Goal: Transaction & Acquisition: Purchase product/service

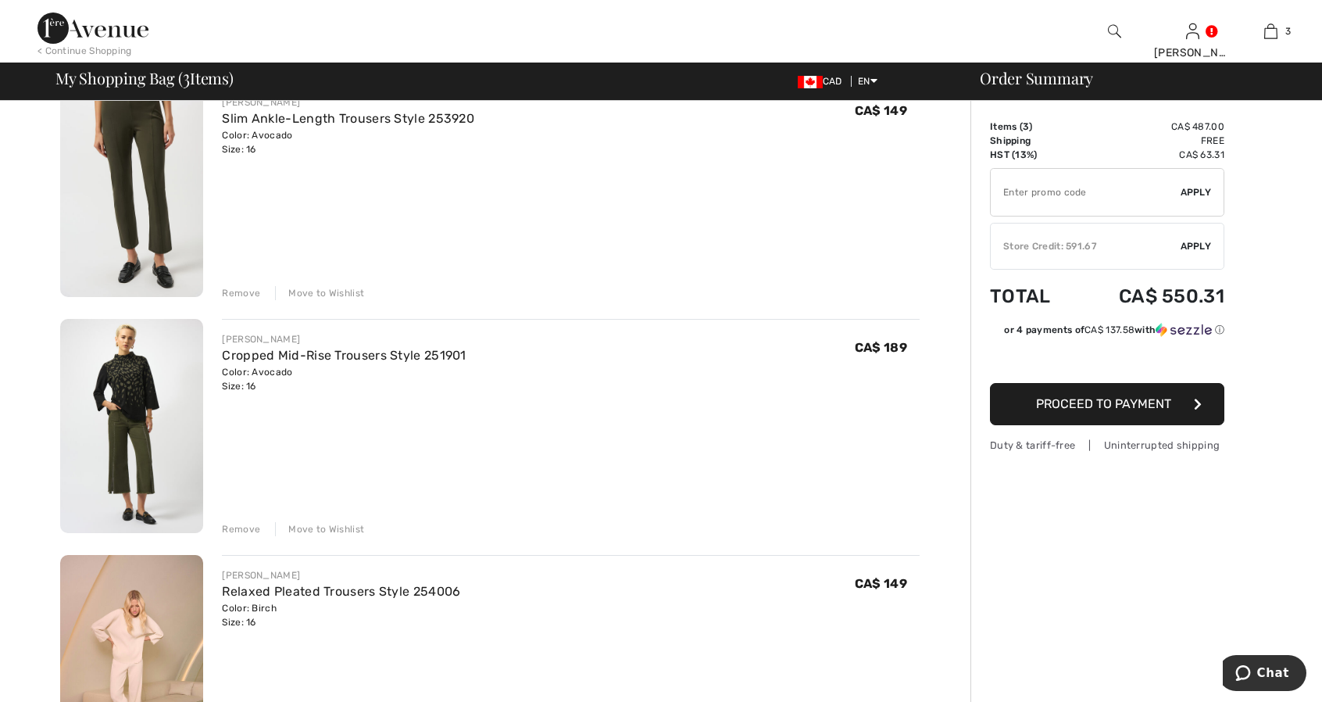
scroll to position [234, 0]
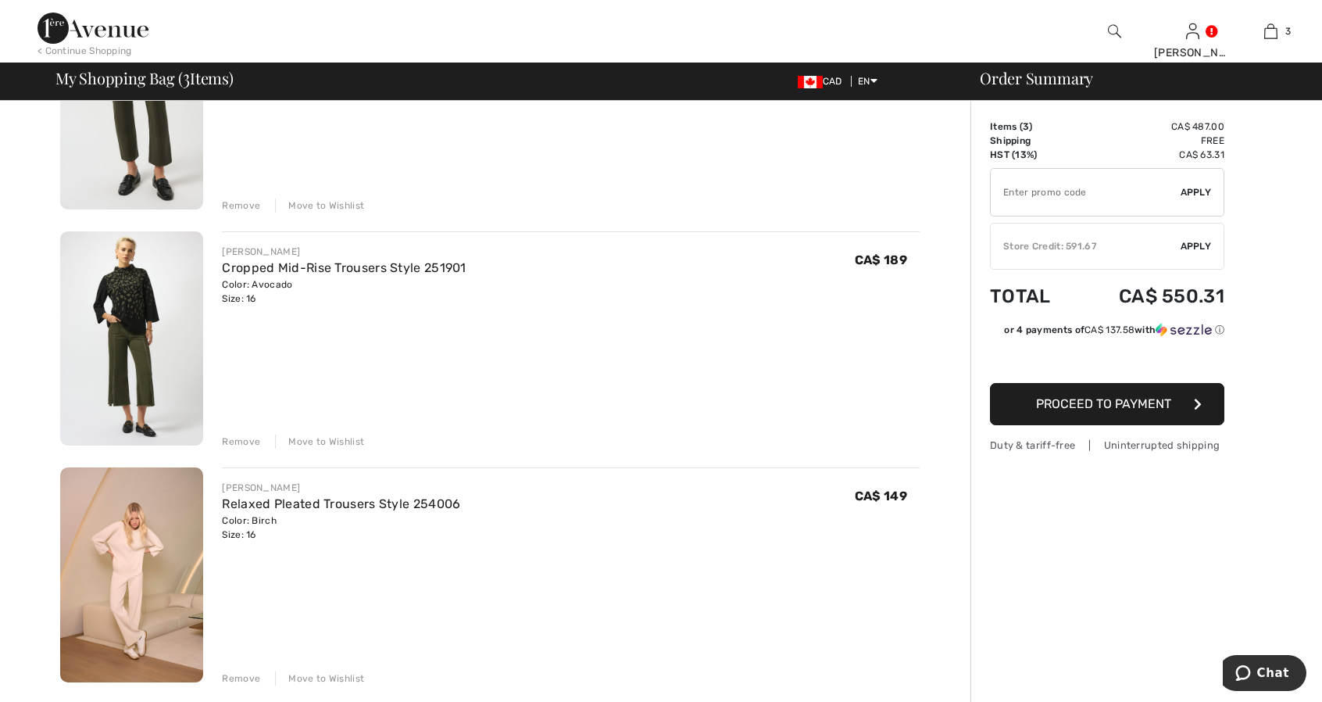
click at [251, 435] on div "Remove" at bounding box center [241, 442] width 38 height 14
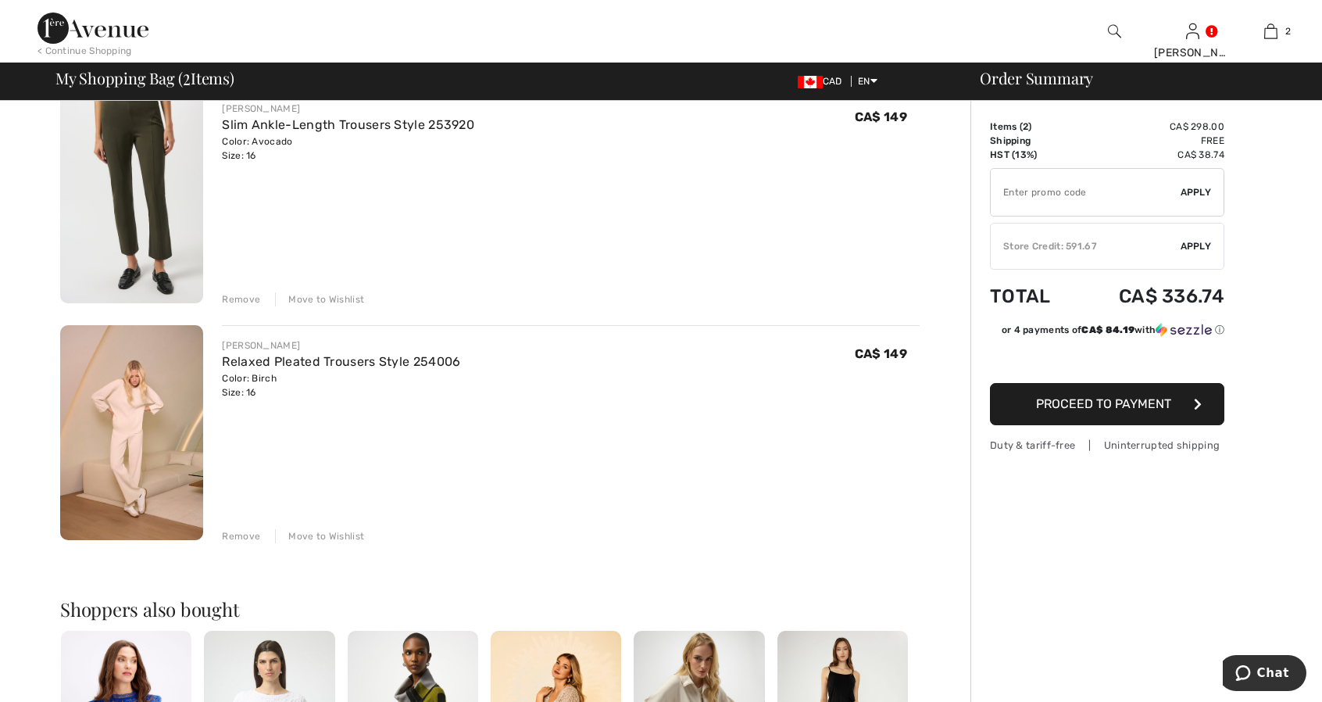
scroll to position [0, 0]
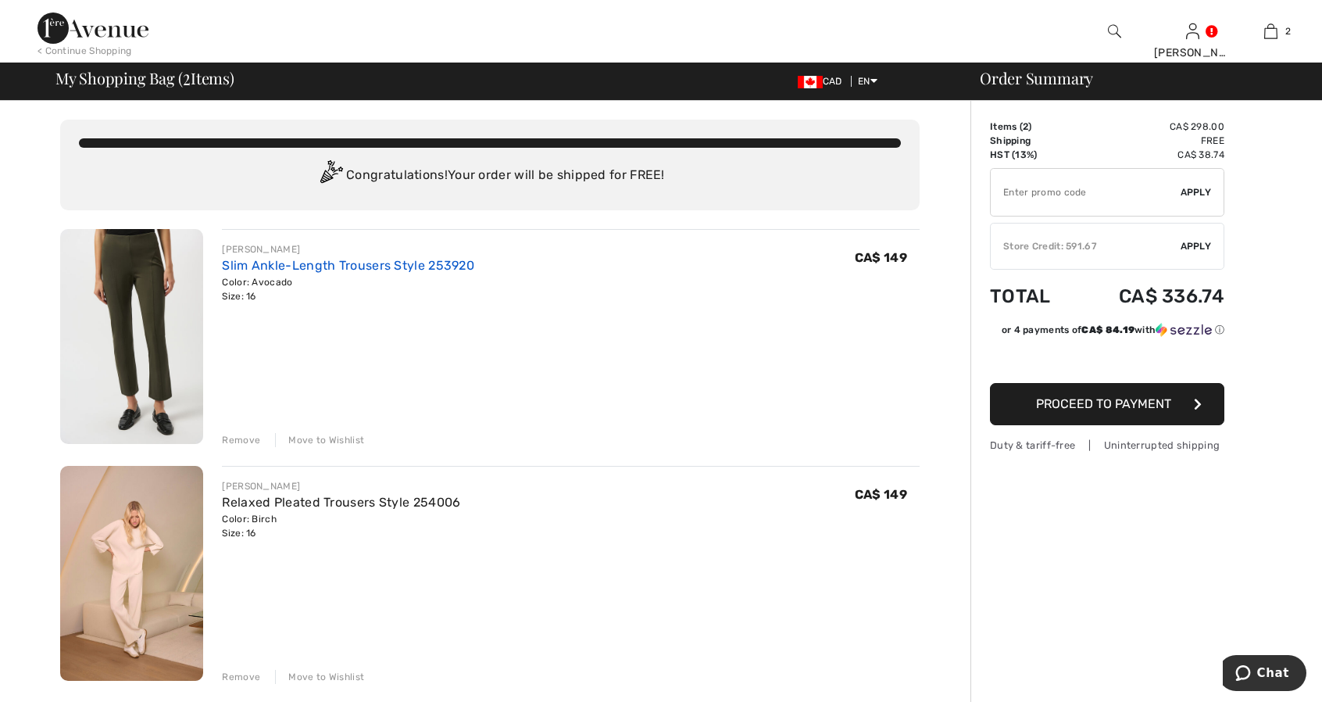
click at [245, 263] on link "Slim Ankle-Length Trousers Style 253920" at bounding box center [348, 265] width 252 height 15
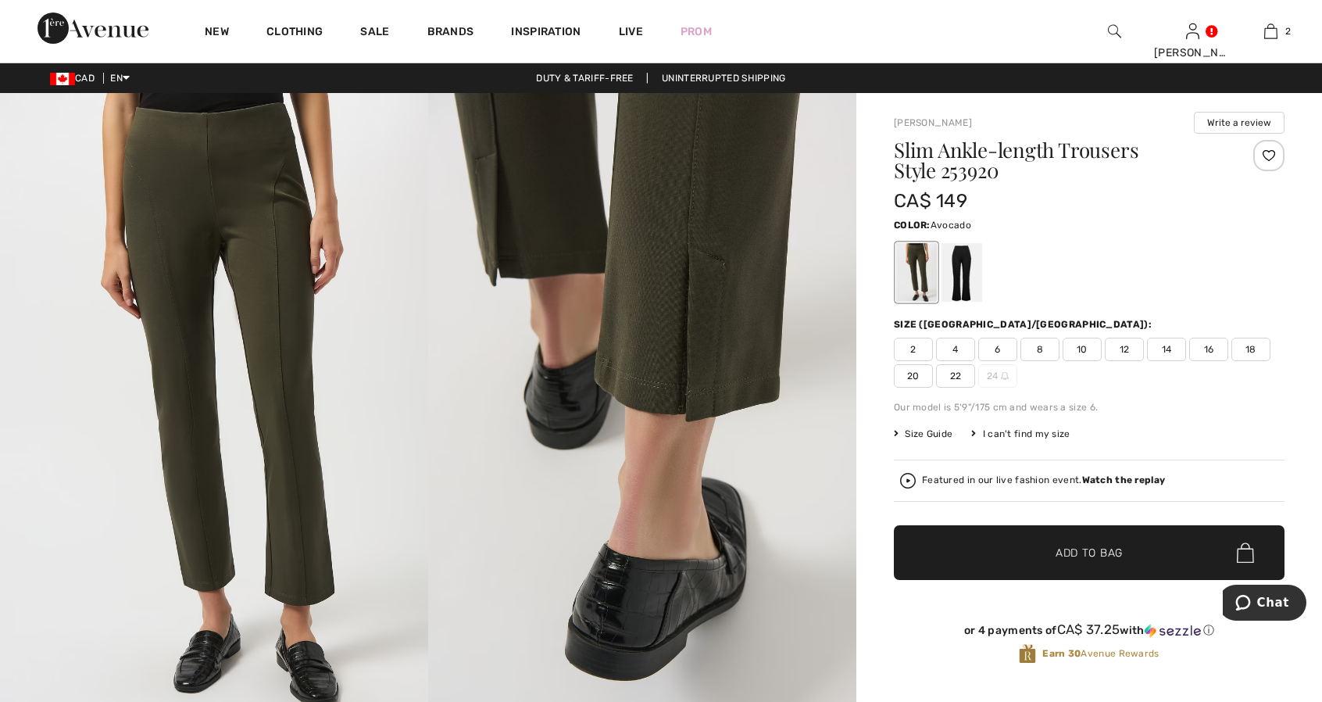
click at [1250, 346] on span "18" at bounding box center [1251, 349] width 39 height 23
drag, startPoint x: 1072, startPoint y: 556, endPoint x: 996, endPoint y: 545, distance: 77.4
click at [1071, 556] on span "Add to Bag" at bounding box center [1089, 553] width 67 height 16
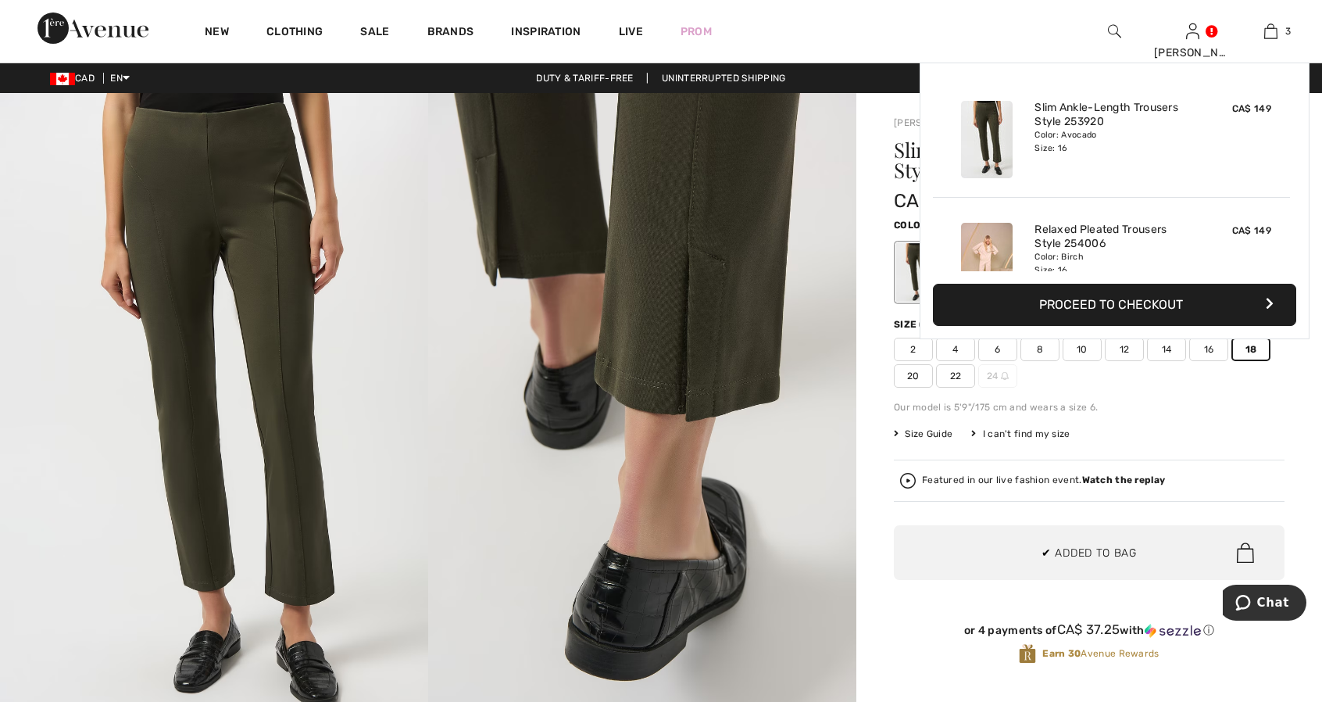
scroll to position [170, 0]
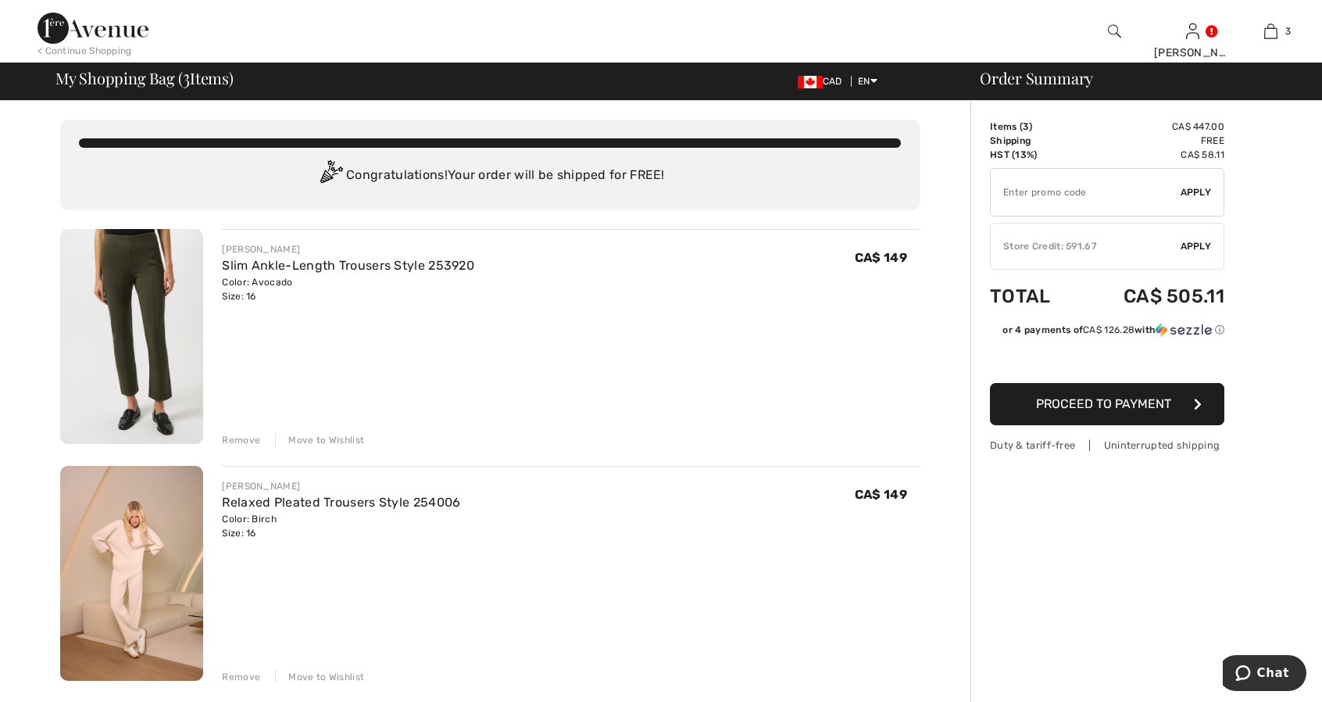
click at [1117, 31] on img at bounding box center [1114, 31] width 13 height 19
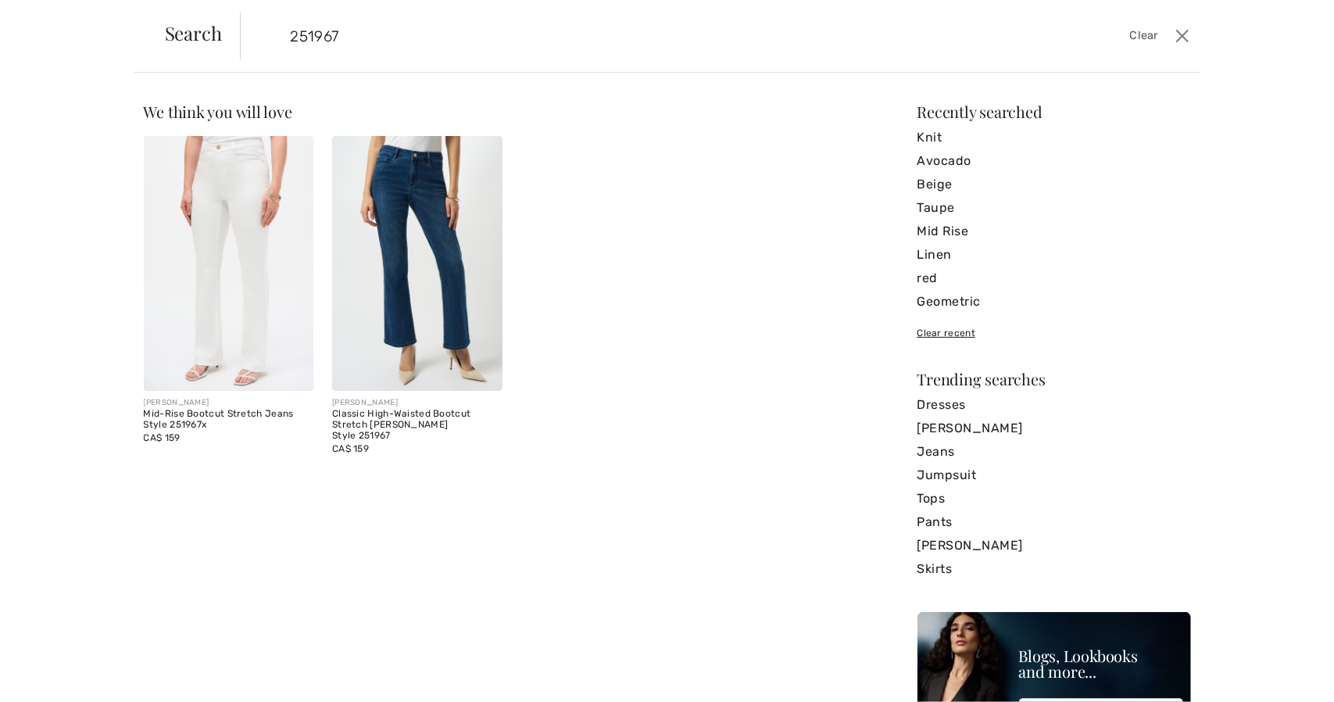
type input "251967"
click at [442, 292] on img at bounding box center [417, 263] width 170 height 255
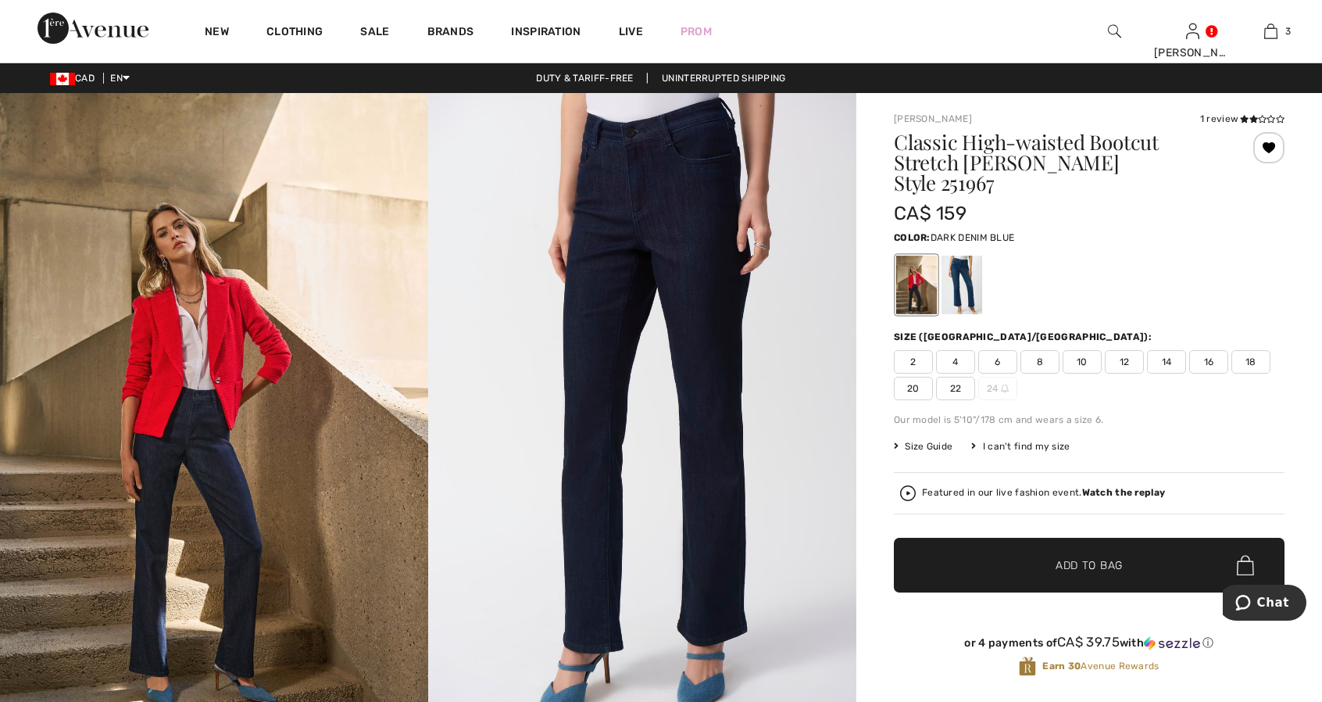
click at [1213, 350] on span "16" at bounding box center [1208, 361] width 39 height 23
click at [1038, 553] on span "✔ Added to Bag Add to Bag" at bounding box center [1089, 565] width 391 height 55
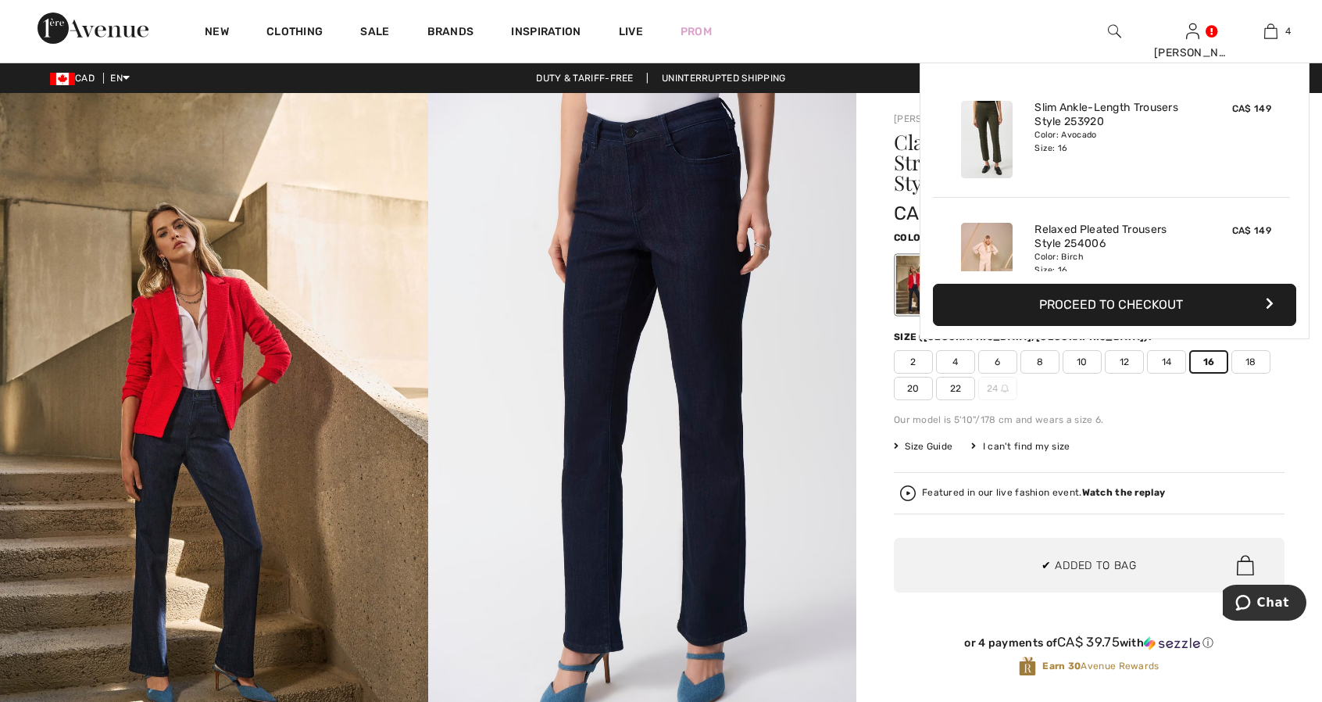
scroll to position [291, 0]
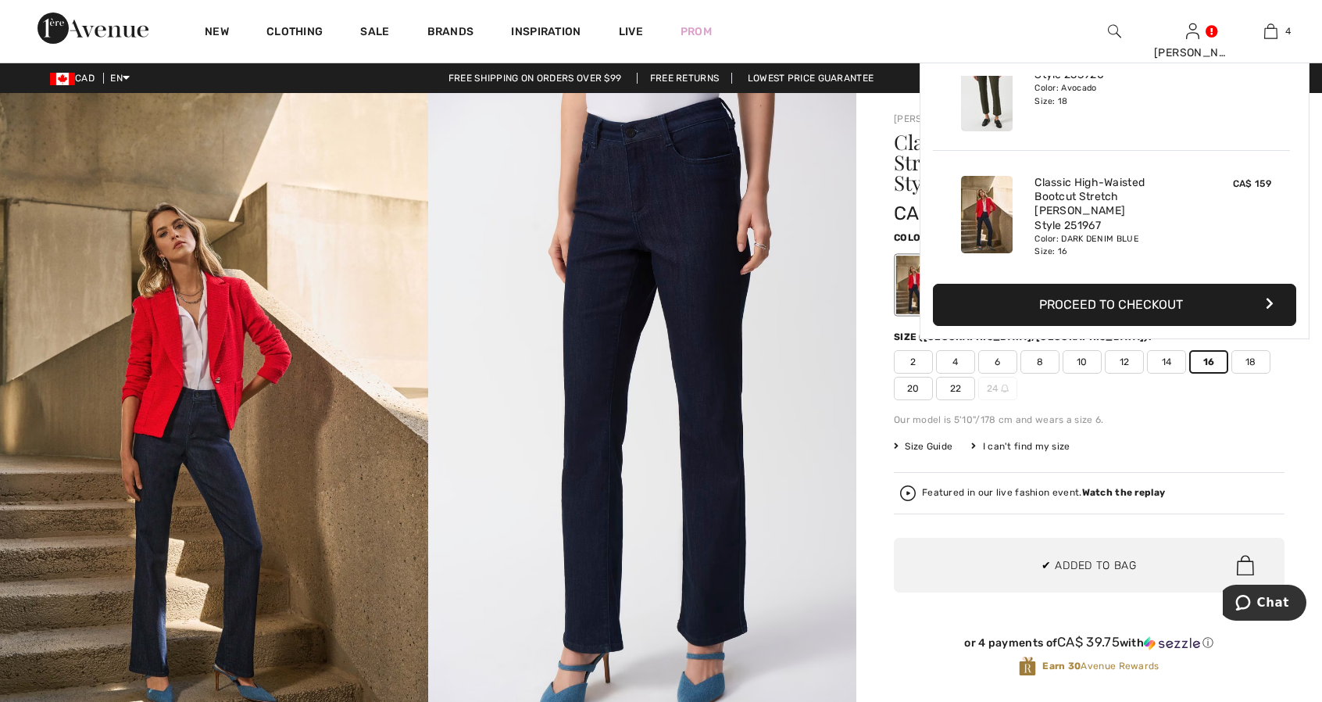
click at [816, 420] on img at bounding box center [642, 414] width 428 height 642
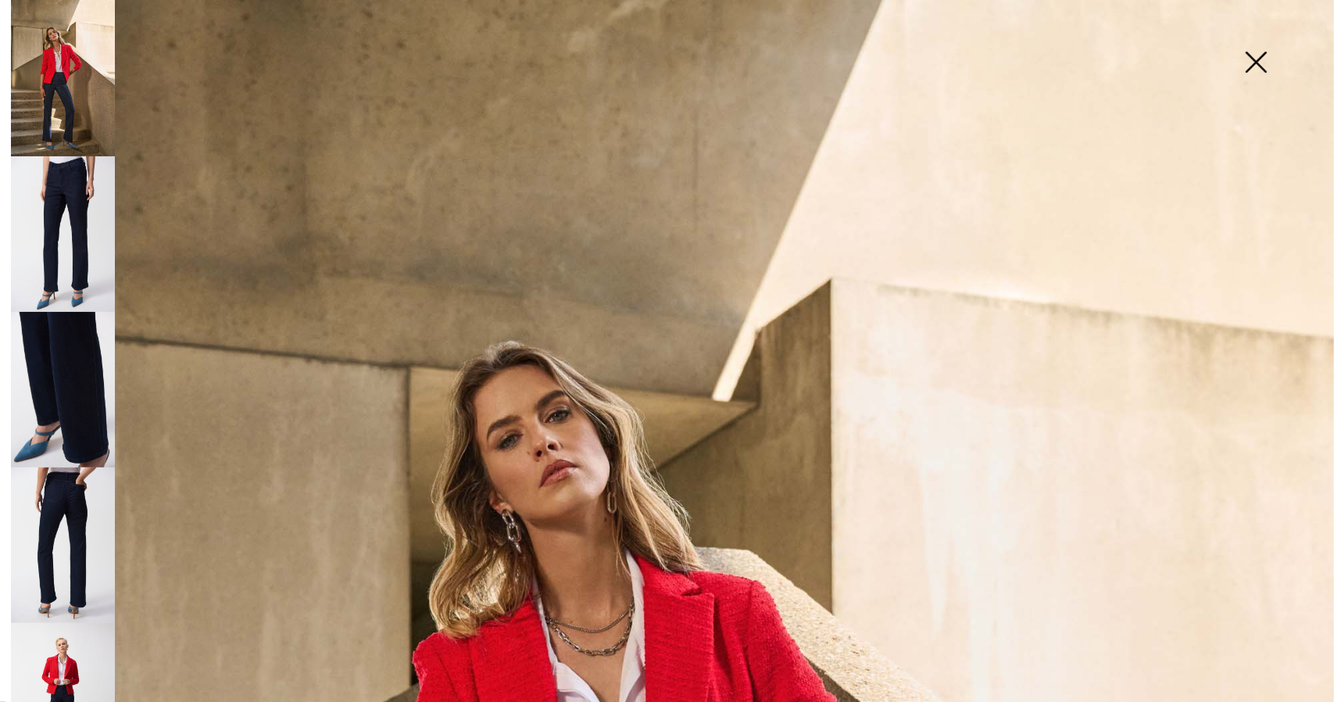
click at [1259, 55] on img at bounding box center [1256, 63] width 78 height 80
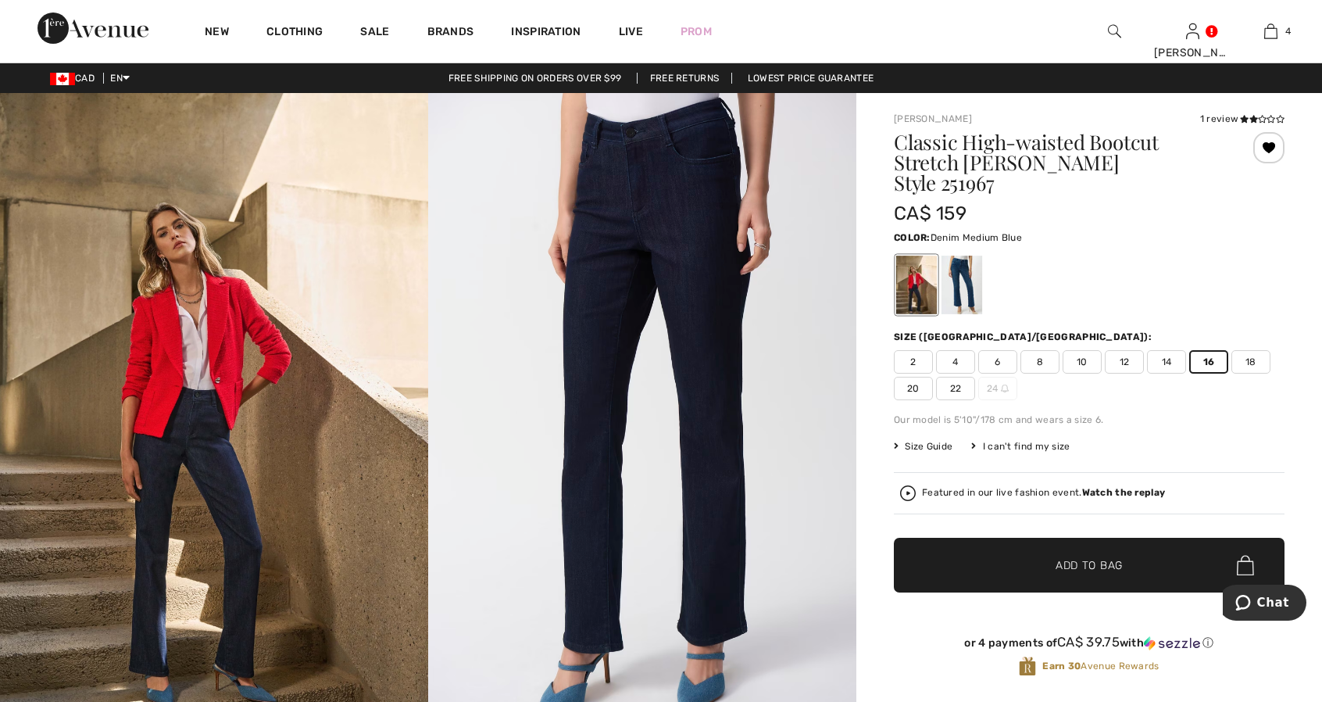
click at [969, 256] on div at bounding box center [962, 285] width 41 height 59
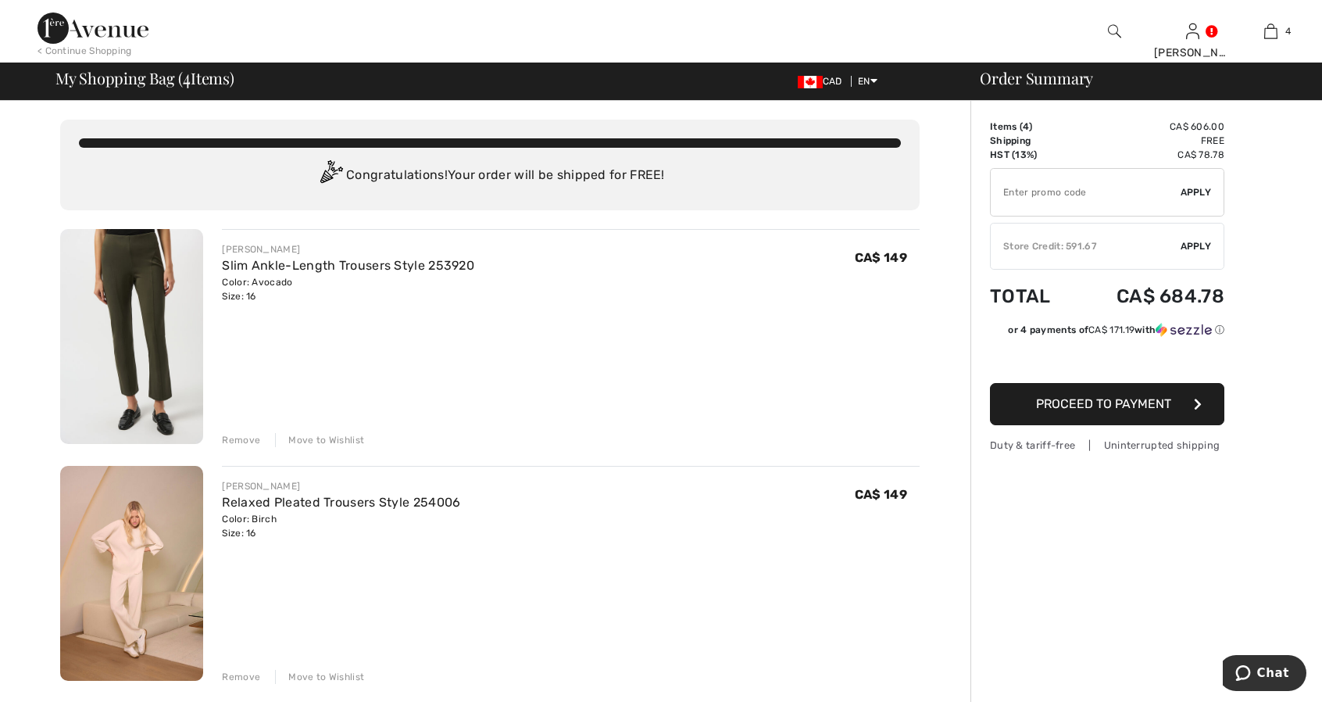
click at [145, 578] on img at bounding box center [131, 573] width 143 height 215
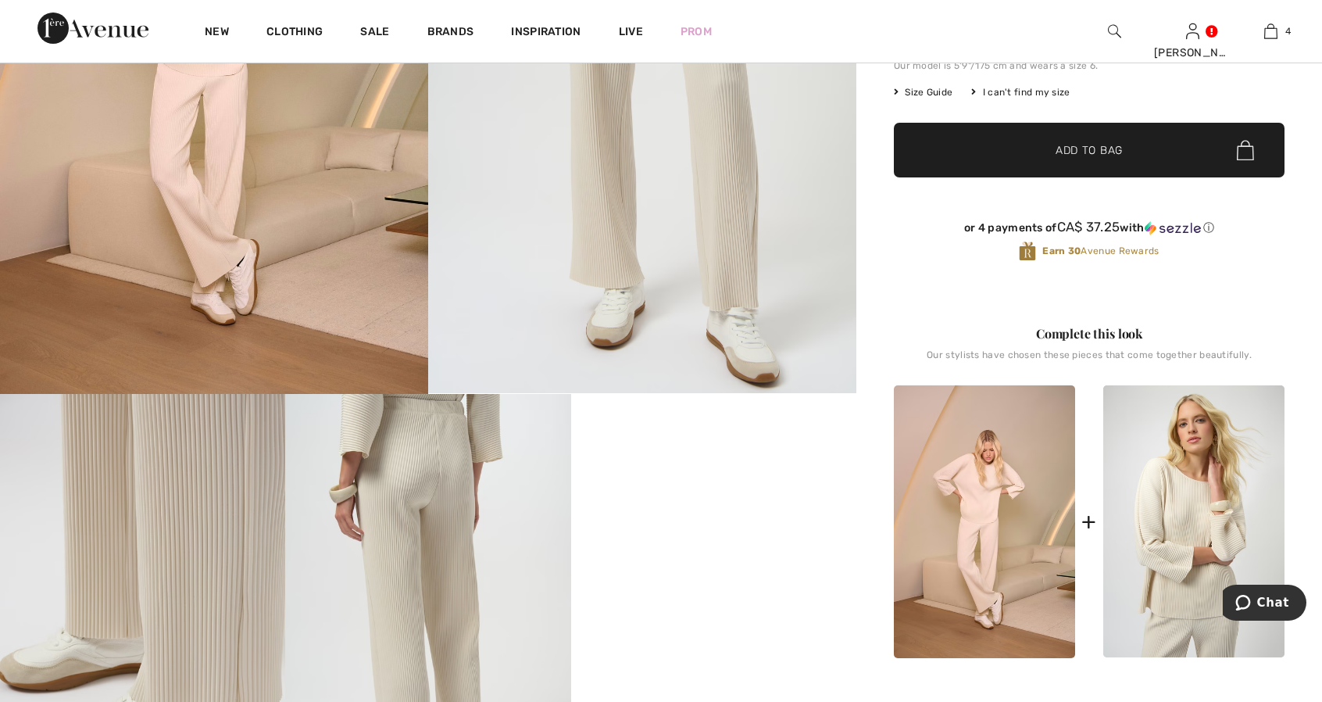
scroll to position [391, 0]
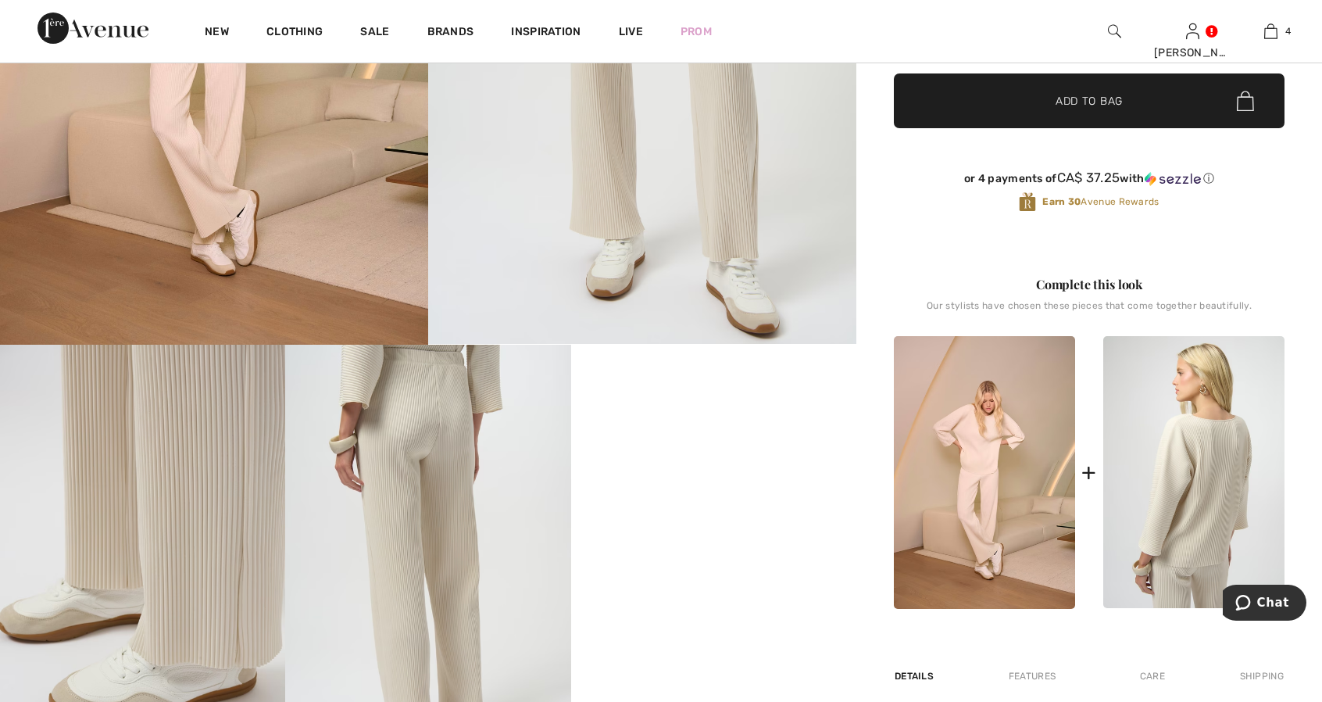
click at [1179, 452] on img at bounding box center [1193, 472] width 181 height 272
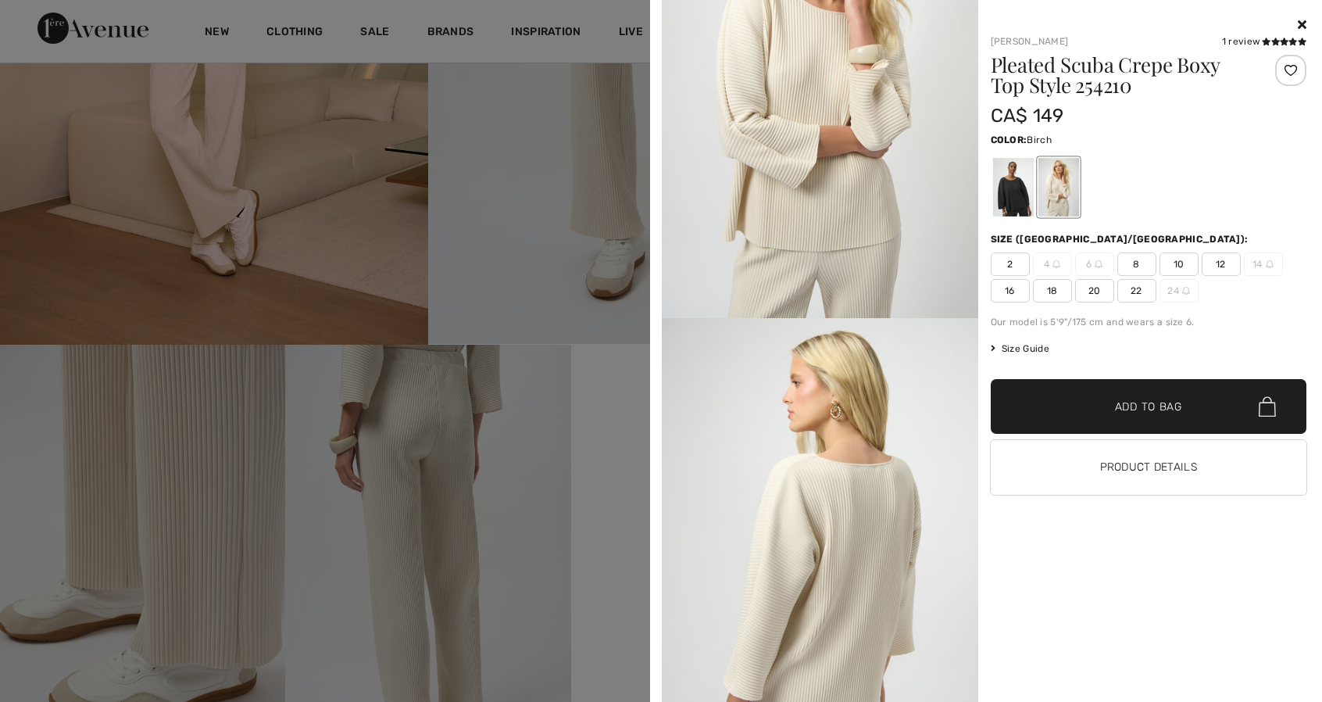
scroll to position [78, 0]
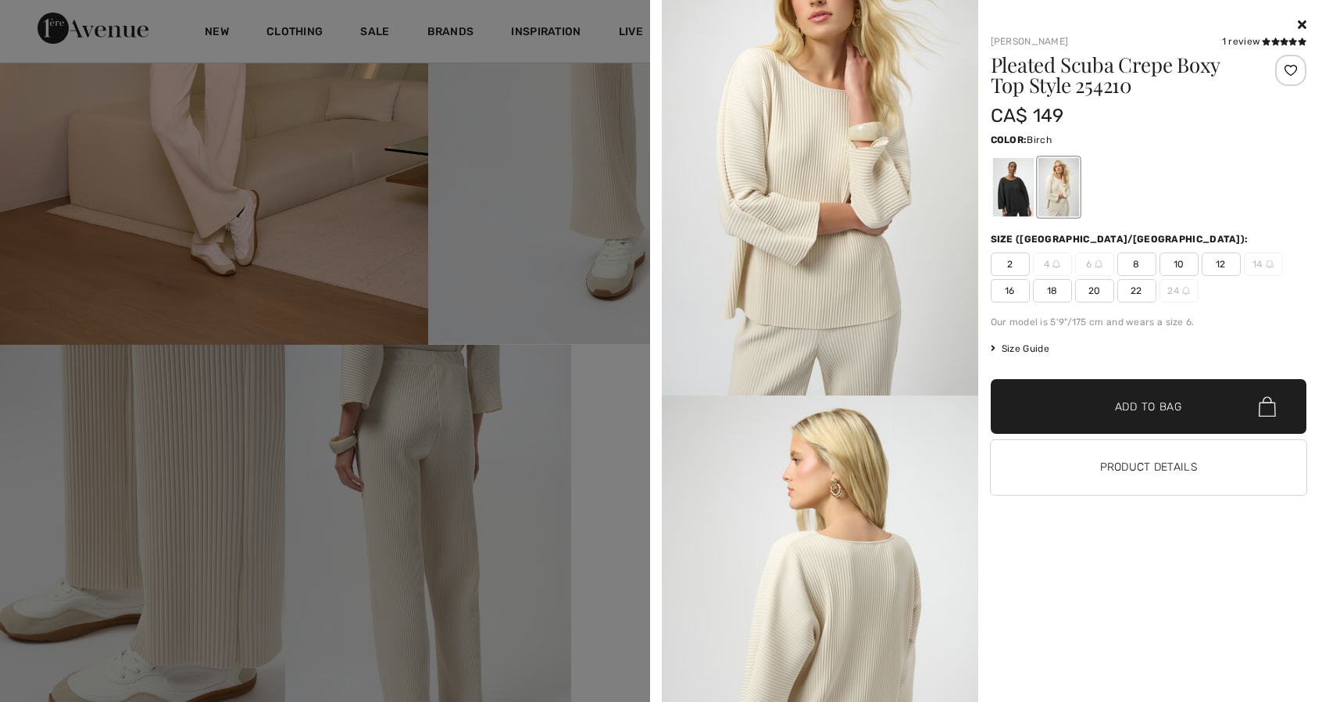
click at [1009, 296] on span "16" at bounding box center [1010, 290] width 39 height 23
click at [1107, 401] on span "✔ Added to Bag" at bounding box center [1125, 407] width 95 height 16
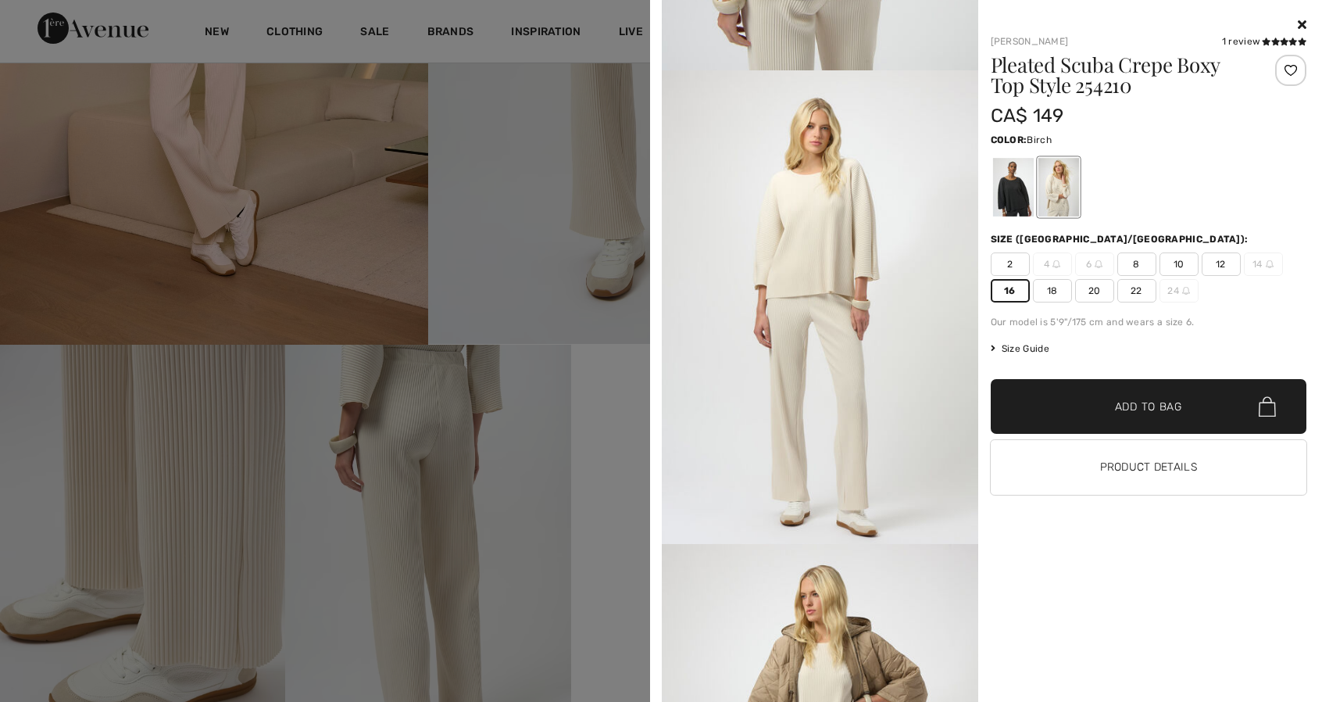
scroll to position [779, 0]
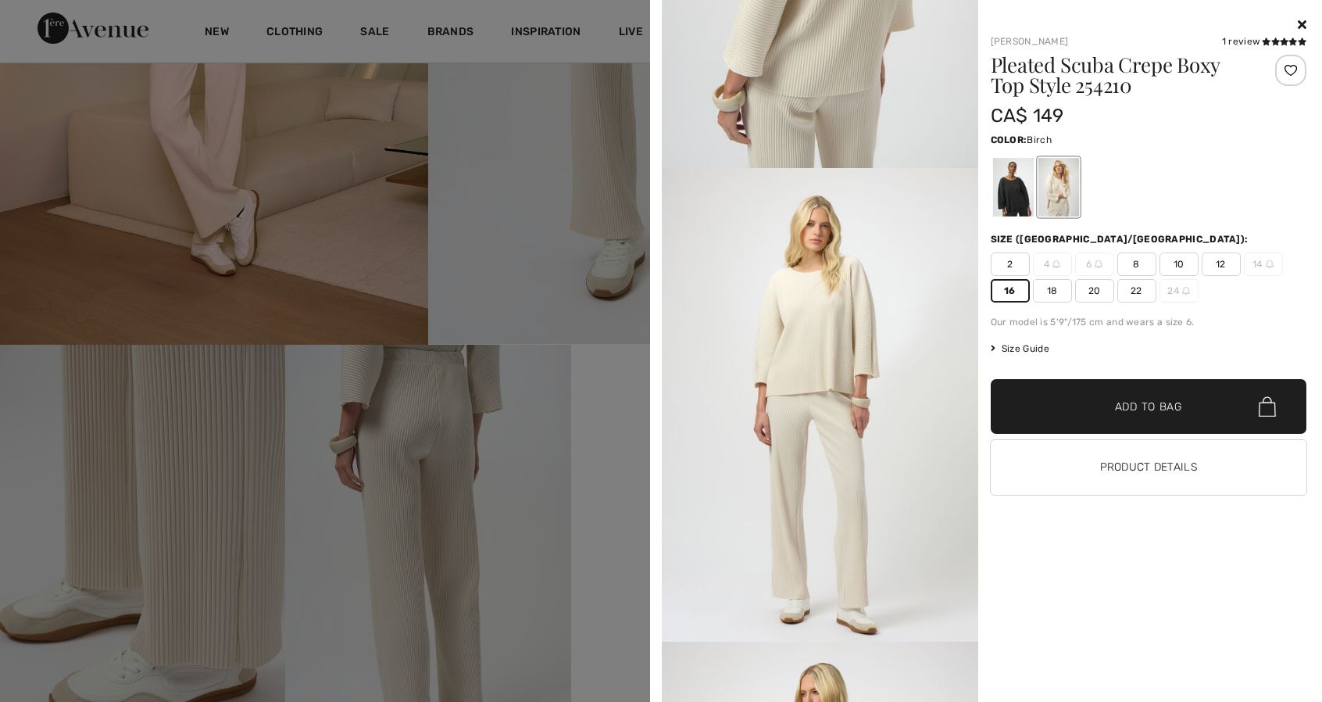
click at [1303, 26] on icon at bounding box center [1302, 24] width 9 height 13
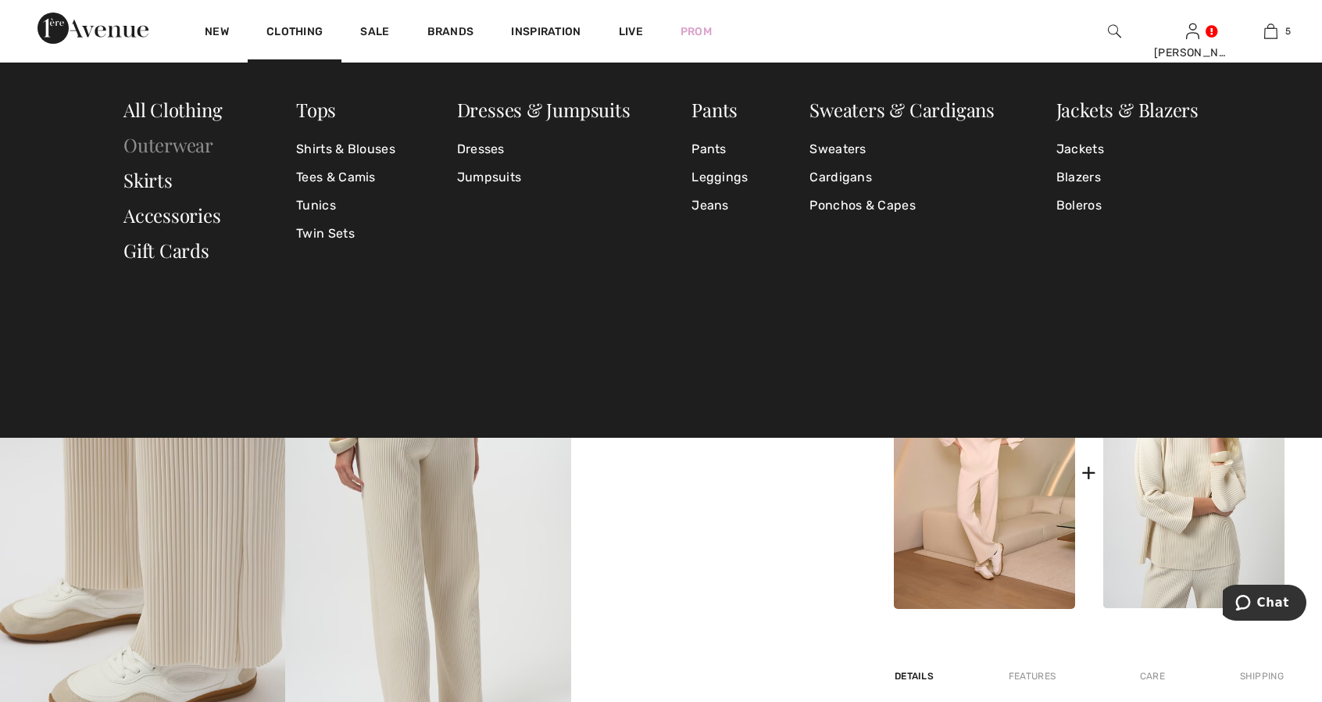
click at [189, 146] on link "Outerwear" at bounding box center [168, 144] width 90 height 25
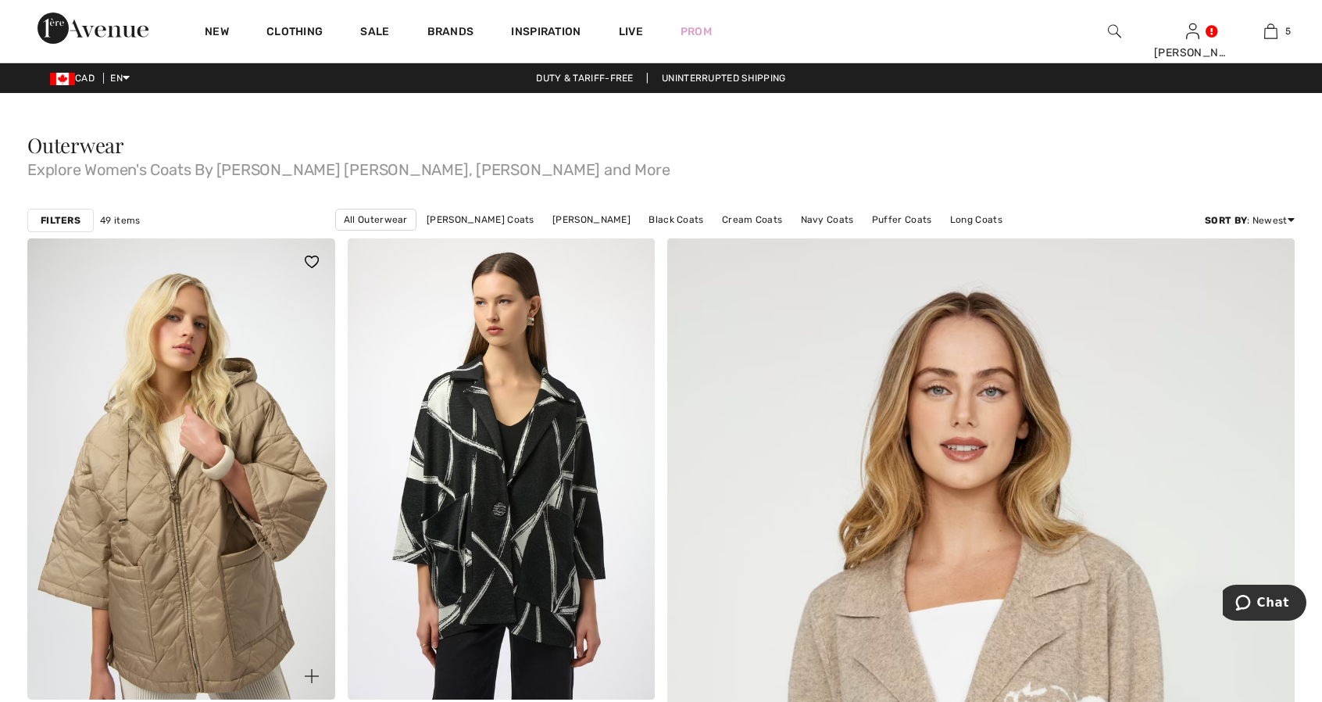
click at [140, 438] on img at bounding box center [181, 468] width 308 height 461
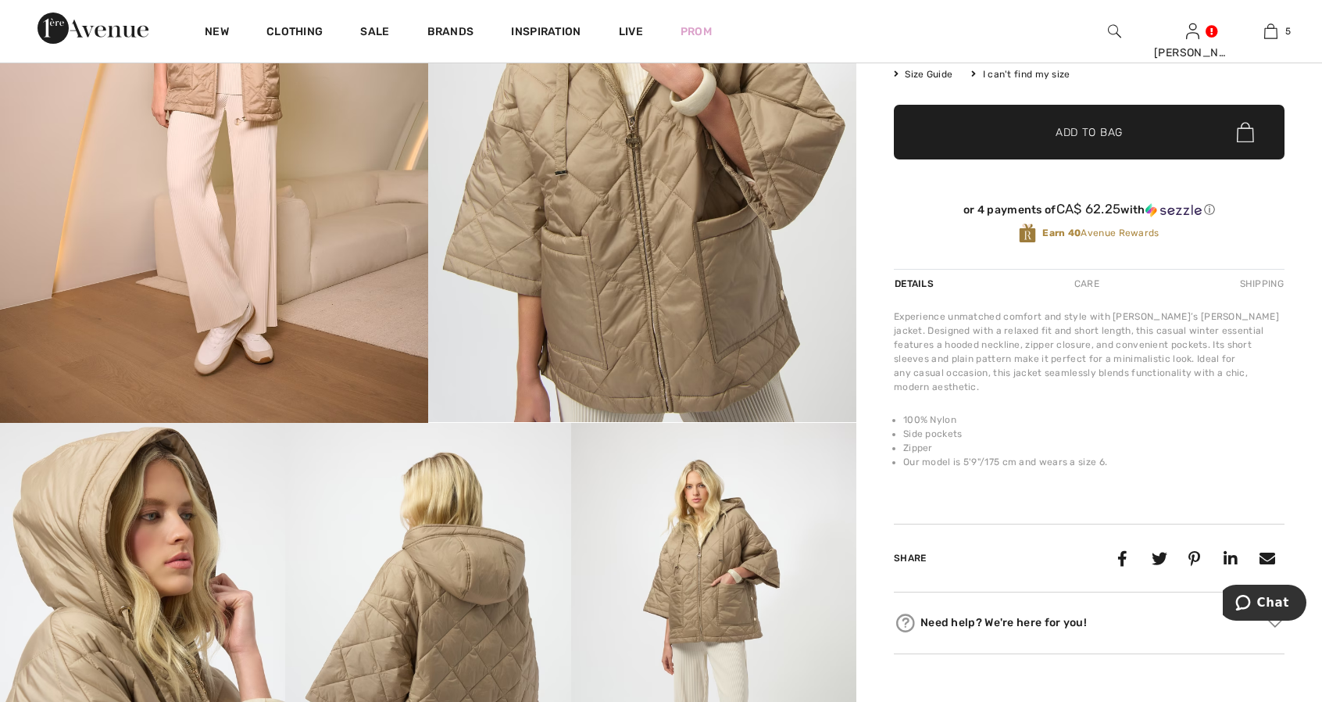
scroll to position [78, 0]
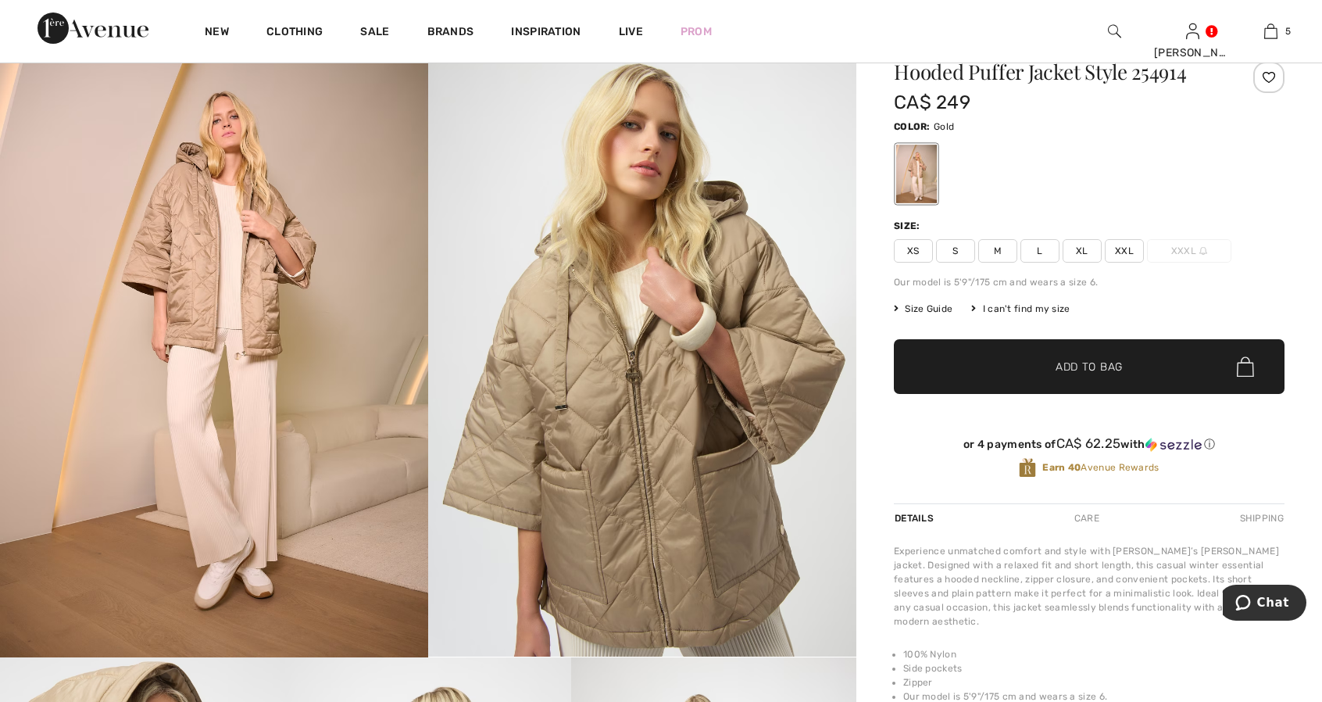
click at [1086, 251] on span "XL" at bounding box center [1082, 250] width 39 height 23
drag, startPoint x: 1034, startPoint y: 361, endPoint x: 940, endPoint y: 345, distance: 95.2
click at [1028, 362] on span "✔ Added to Bag" at bounding box center [1065, 367] width 95 height 16
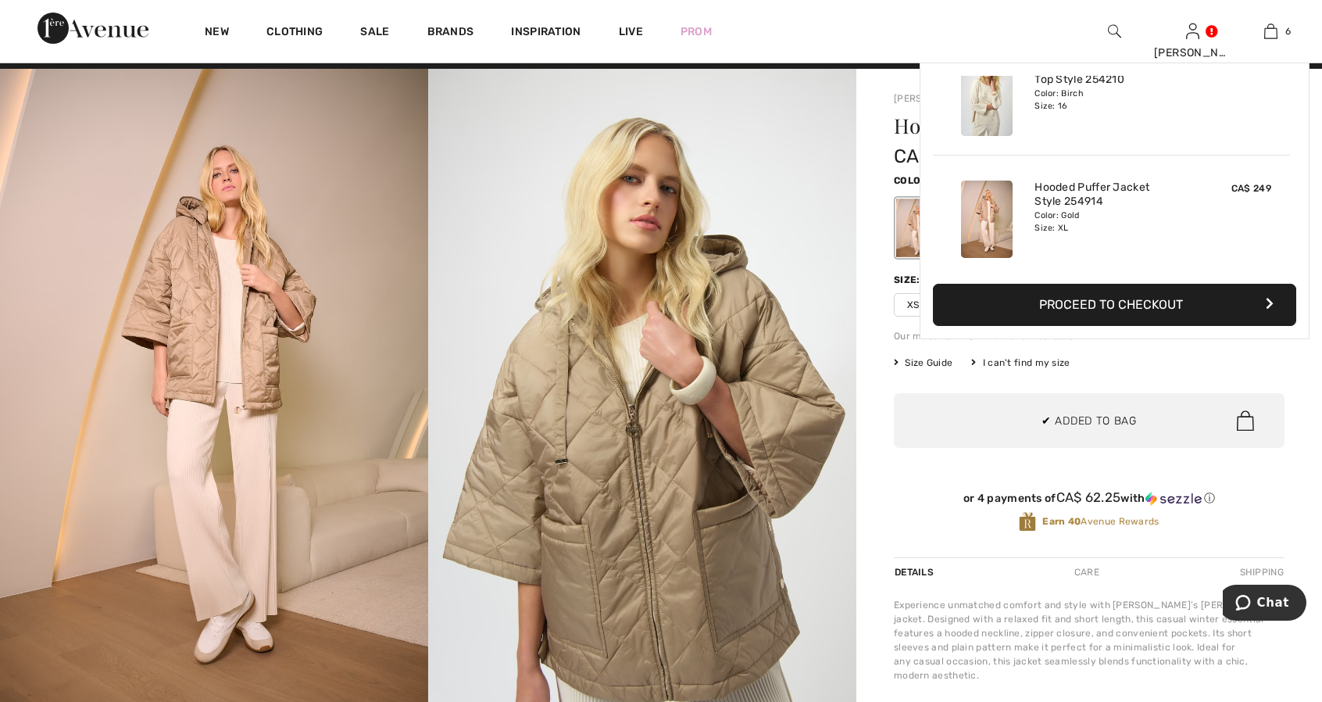
scroll to position [0, 0]
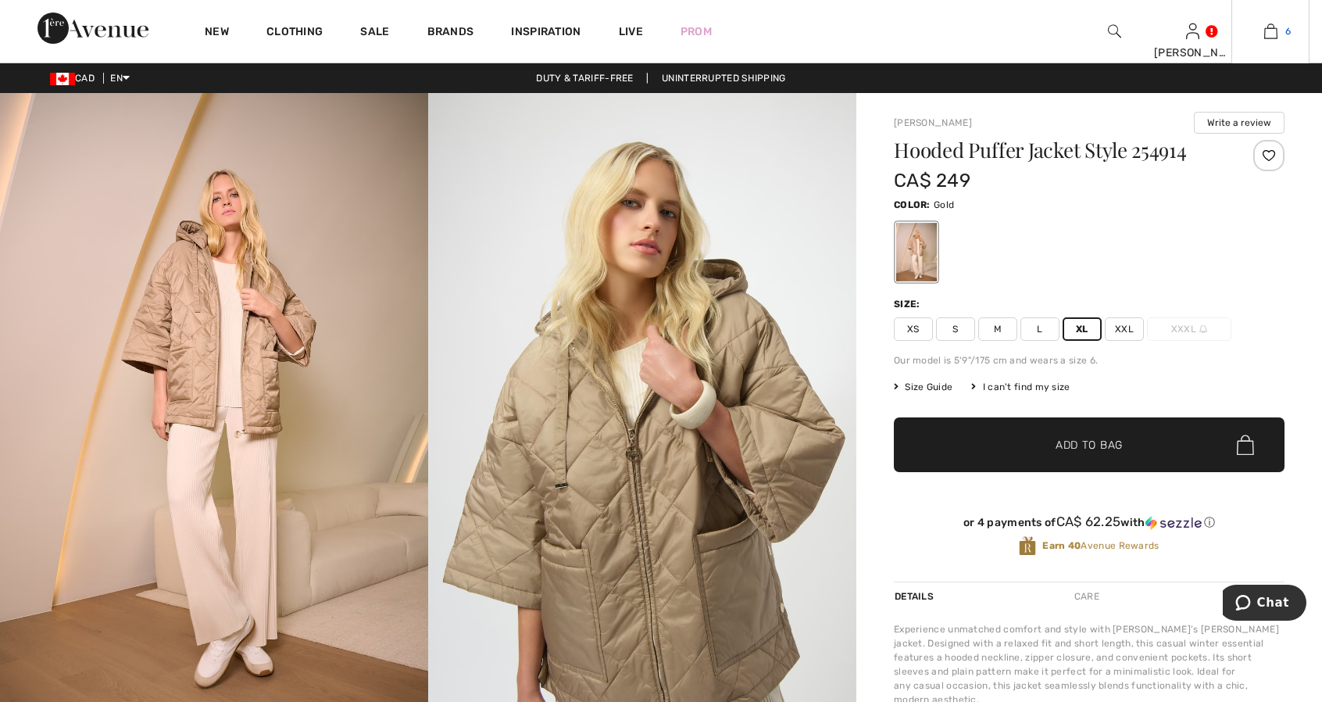
click at [1282, 29] on link "6" at bounding box center [1270, 31] width 77 height 19
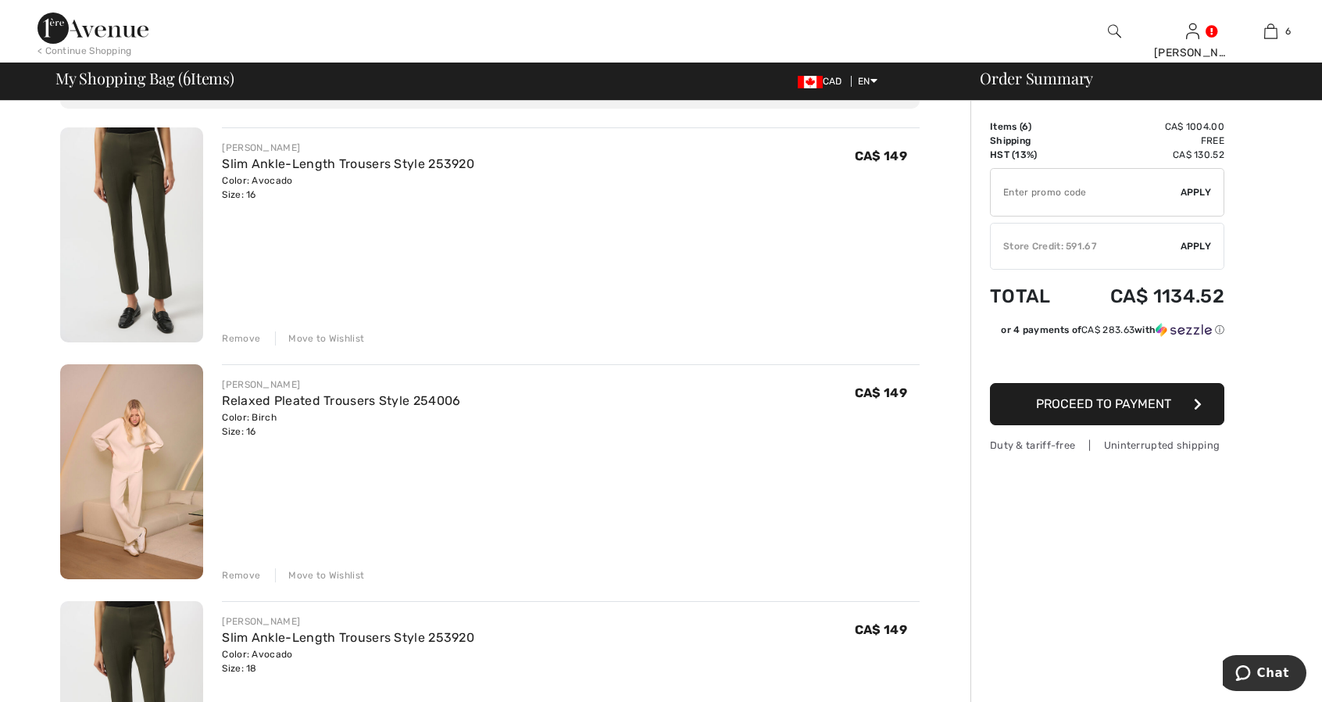
scroll to position [78, 0]
